Goal: Information Seeking & Learning: Find specific fact

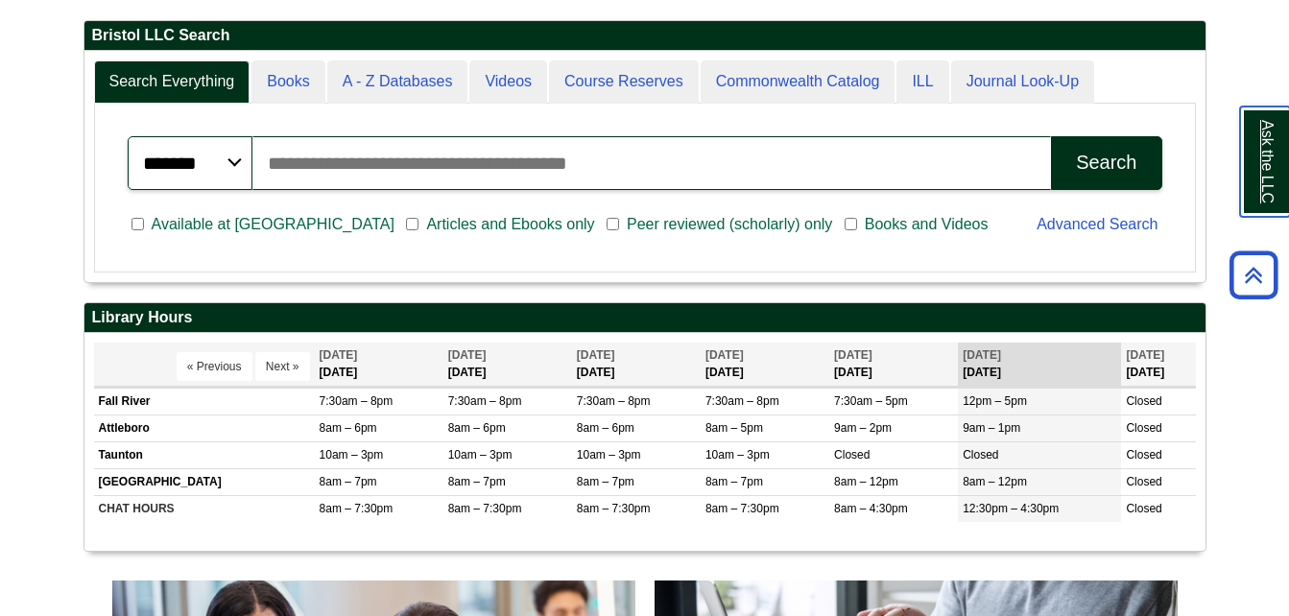
scroll to position [499, 0]
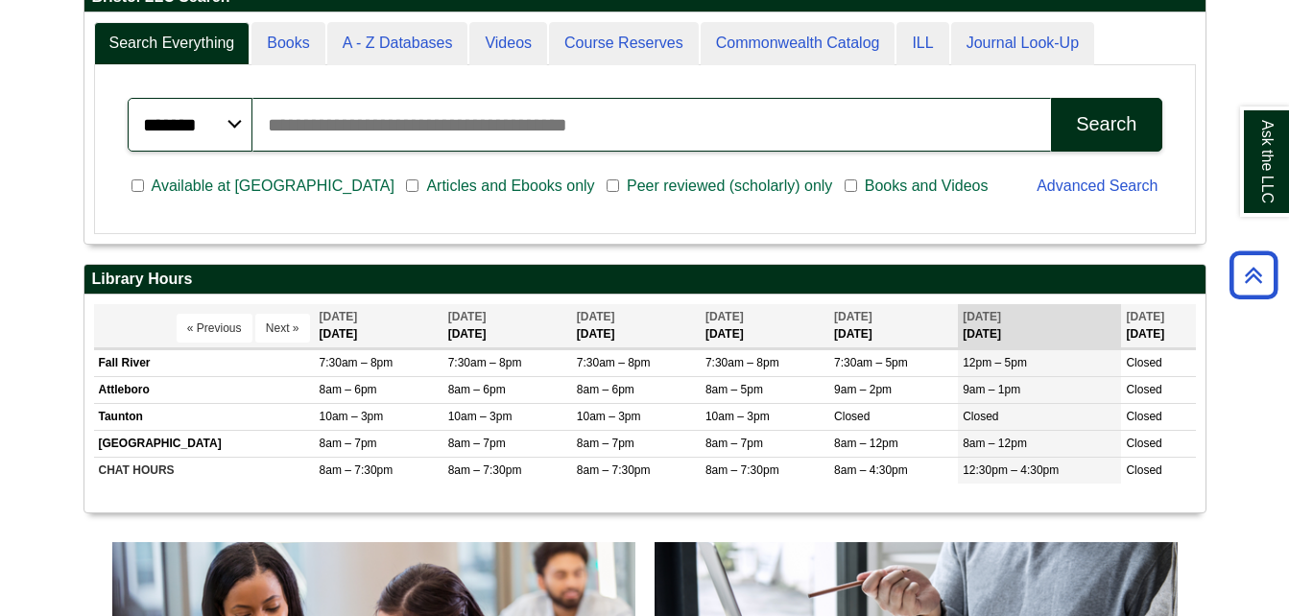
click at [958, 285] on h2 "Library Hours" at bounding box center [644, 280] width 1121 height 30
drag, startPoint x: 958, startPoint y: 285, endPoint x: 801, endPoint y: 452, distance: 228.8
click at [801, 452] on div "Library Hours Display of Opening hours « Previous Next » [DATE] [DATE]" at bounding box center [644, 388] width 1123 height 249
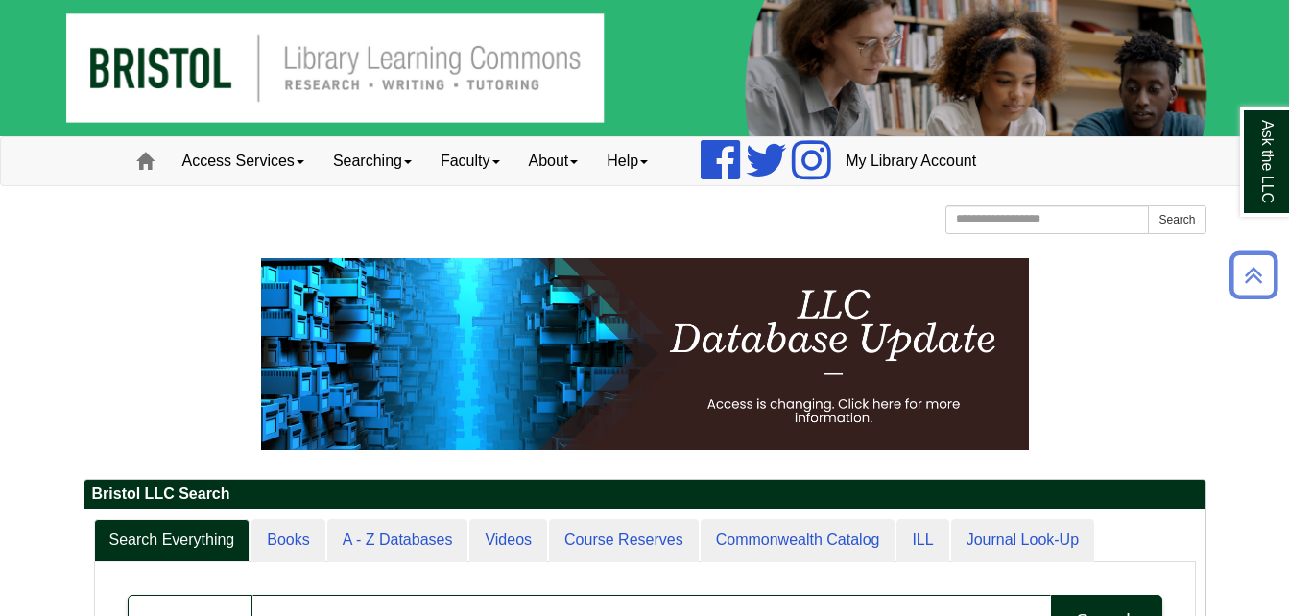
scroll to position [0, 0]
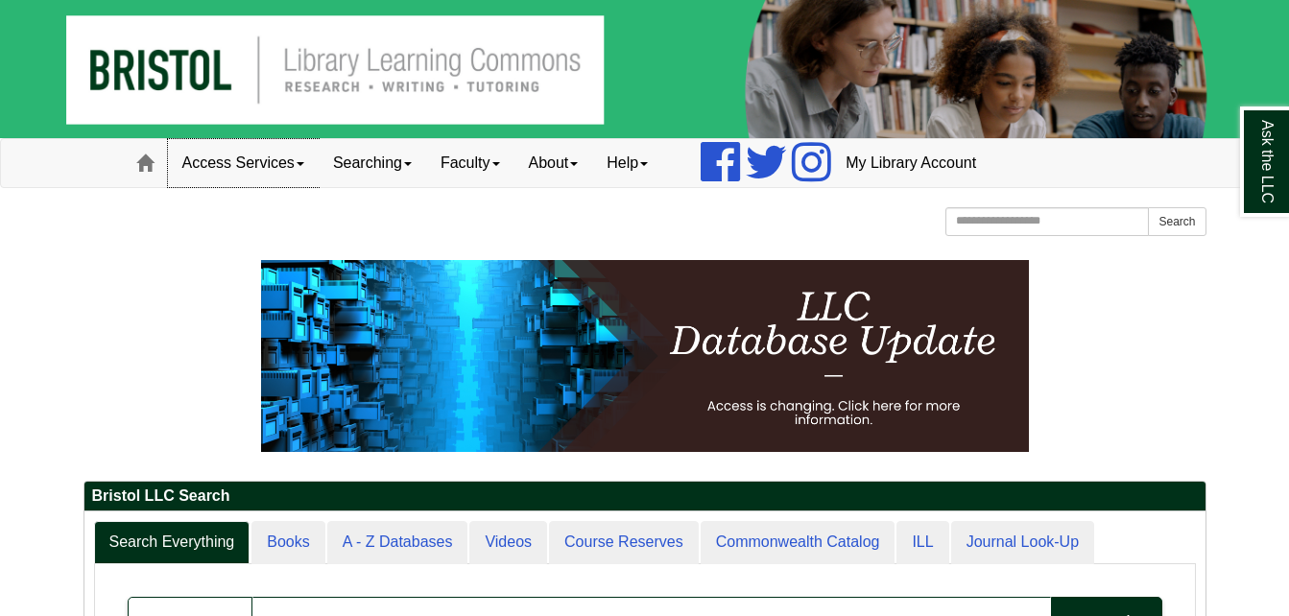
click at [216, 160] on link "Access Services" at bounding box center [243, 163] width 151 height 48
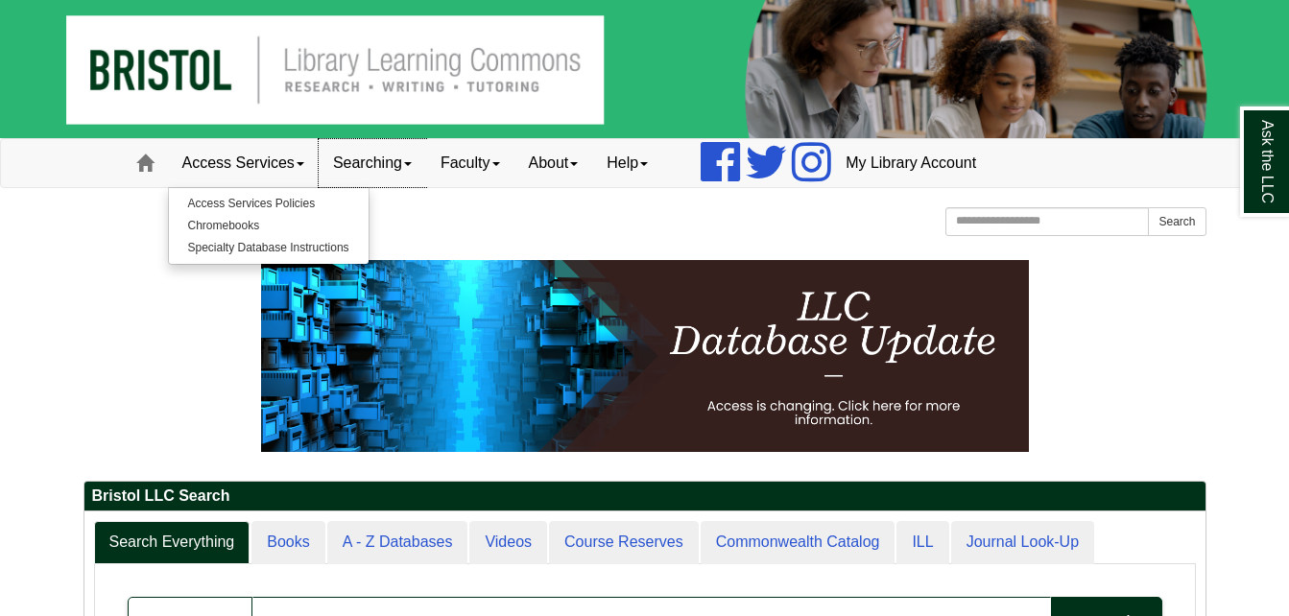
click at [397, 165] on link "Searching" at bounding box center [372, 163] width 107 height 48
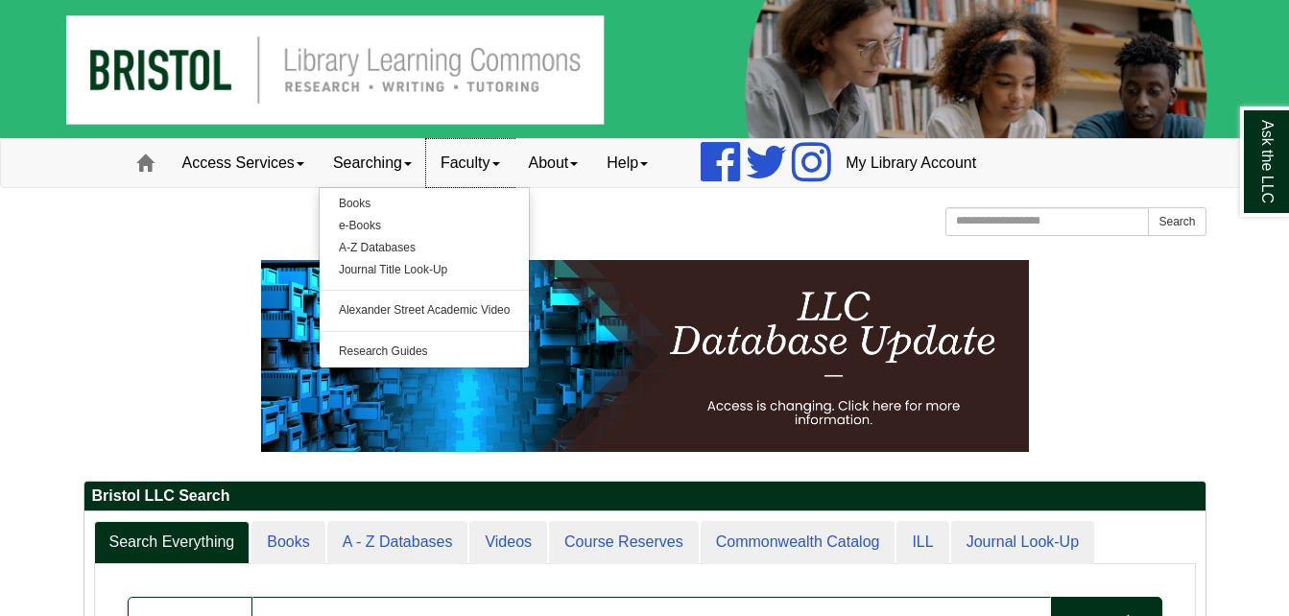
click at [470, 158] on link "Faculty" at bounding box center [470, 163] width 88 height 48
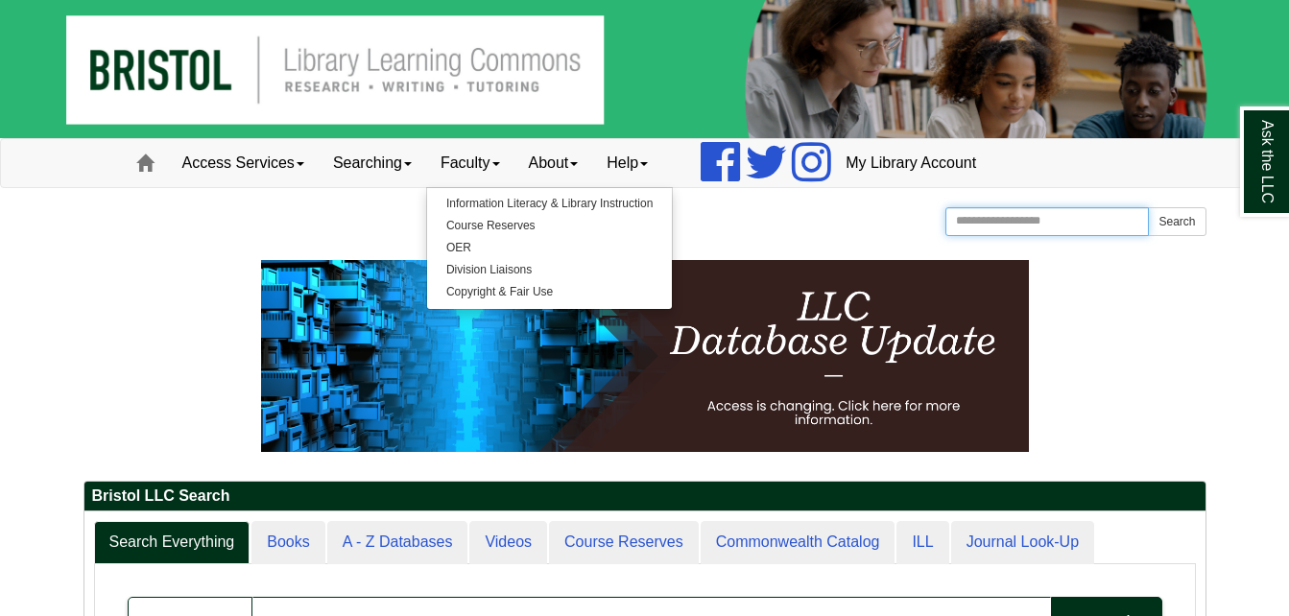
click at [995, 223] on input "Search the Website" at bounding box center [1047, 221] width 204 height 29
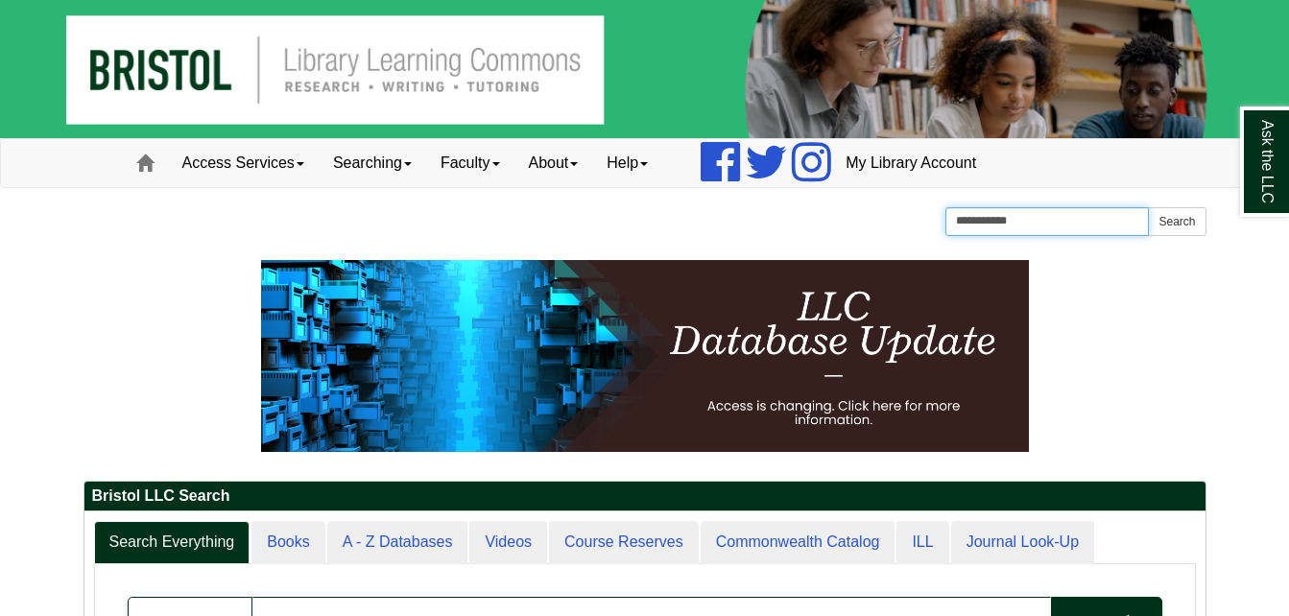
type input "**********"
click at [1148, 207] on button "Search" at bounding box center [1177, 221] width 58 height 29
